Goal: Task Accomplishment & Management: Manage account settings

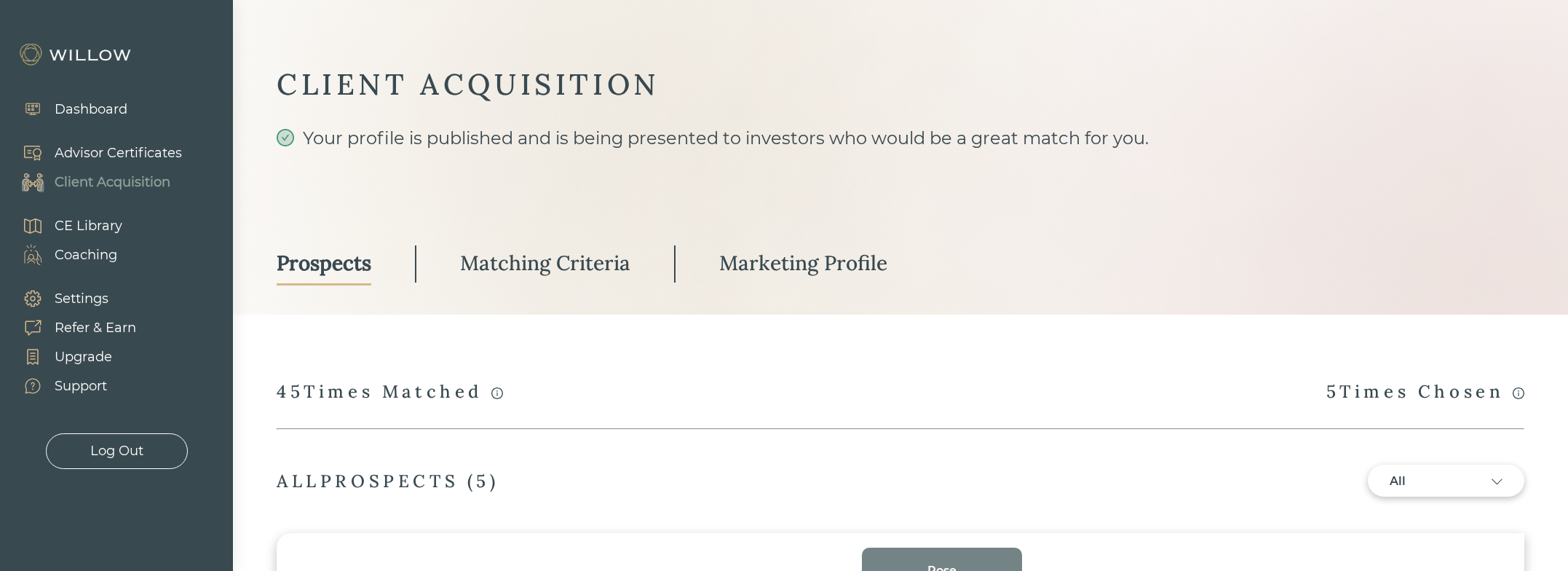
select select "3"
select select "2"
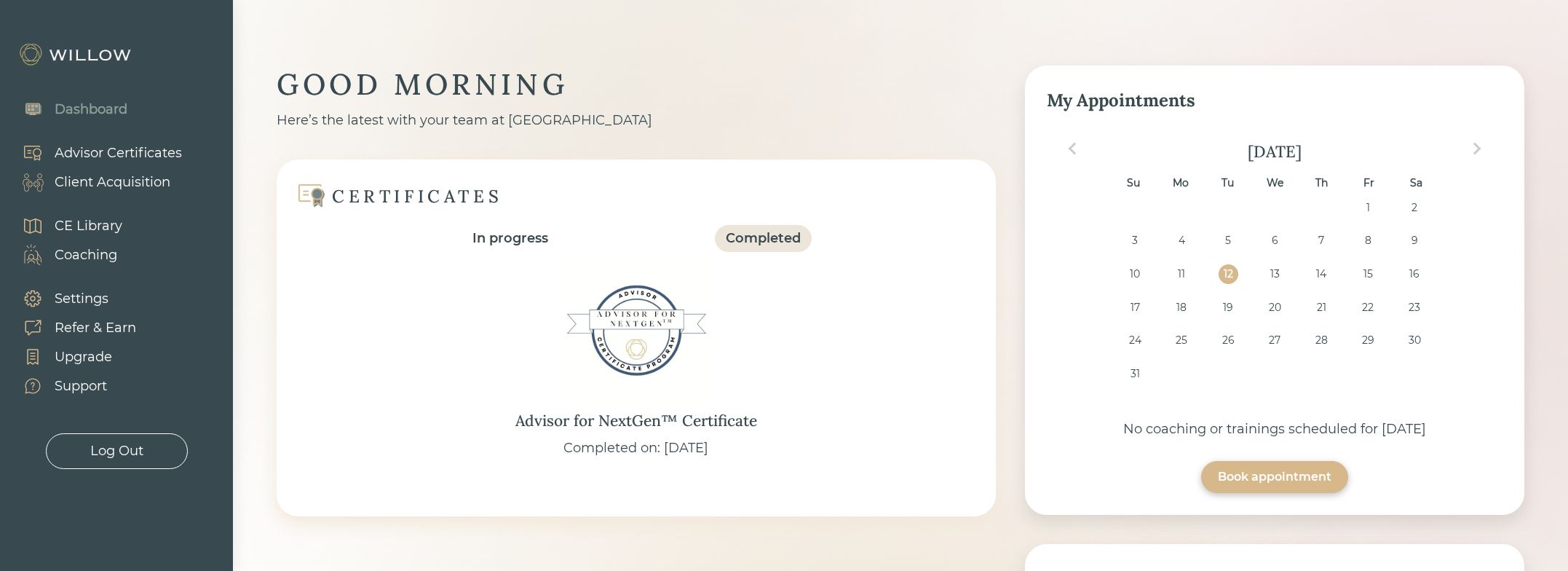
click at [127, 185] on div "Client Acquisition" at bounding box center [112, 183] width 115 height 19
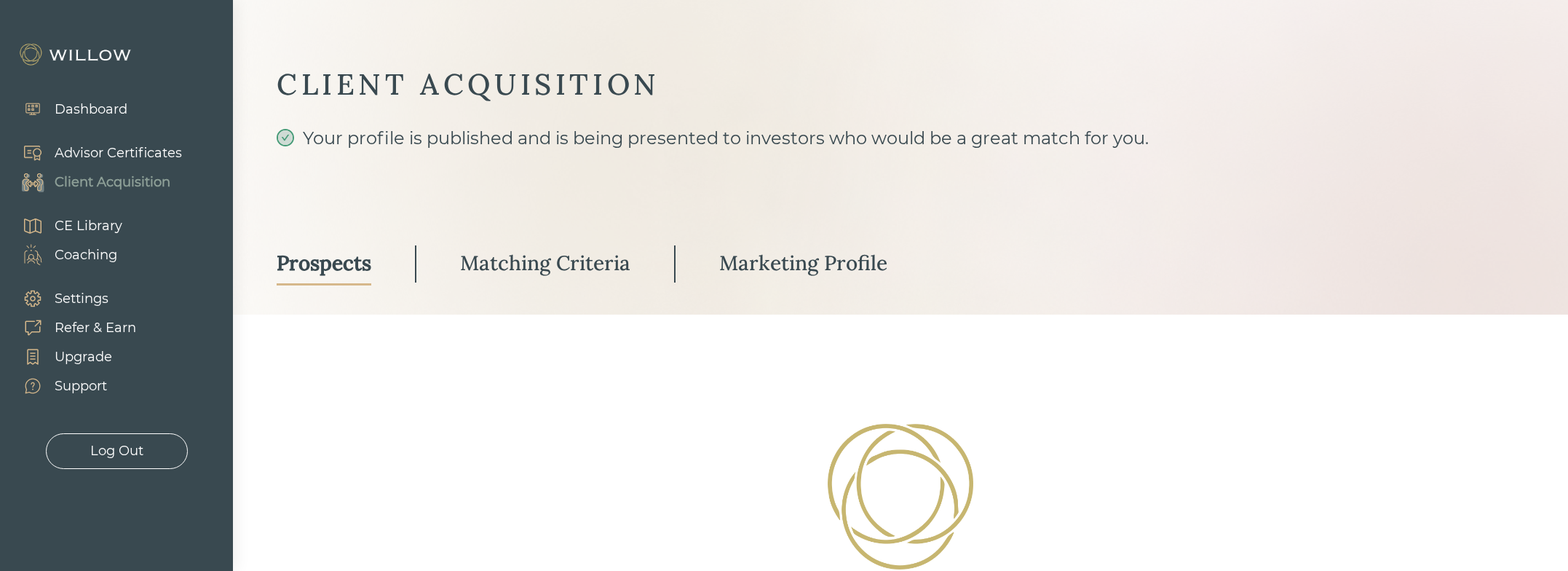
select select "3"
select select "2"
